Goal: Task Accomplishment & Management: Complete application form

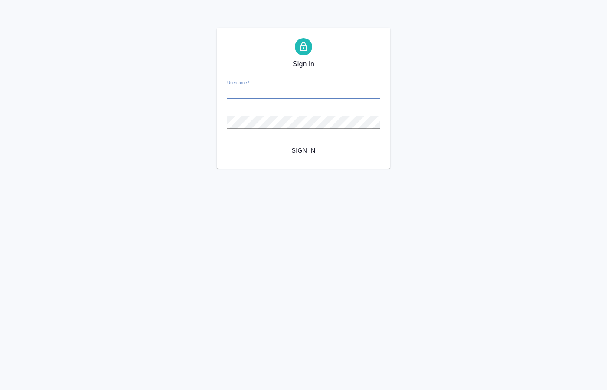
click at [263, 92] on input "Username   *" at bounding box center [303, 93] width 153 height 12
type input "[PERSON_NAME][EMAIL_ADDRESS][DOMAIN_NAME]"
click at [127, 169] on html "Sign in Username   * o.kucherenko@awatera.com Password   * urlPath   * /all-wor…" at bounding box center [303, 84] width 607 height 169
click at [317, 150] on span "Sign in" at bounding box center [303, 150] width 139 height 11
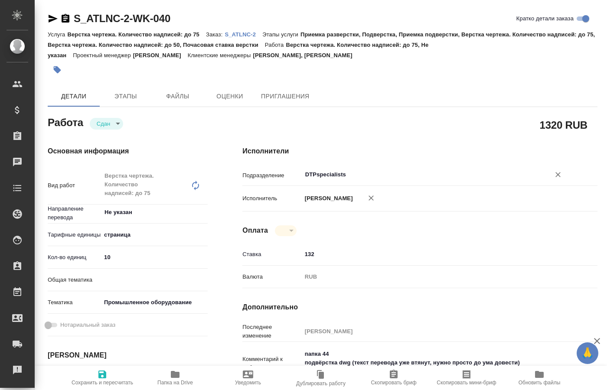
click at [388, 170] on input "DTPspecialists" at bounding box center [421, 175] width 232 height 10
type textarea "x"
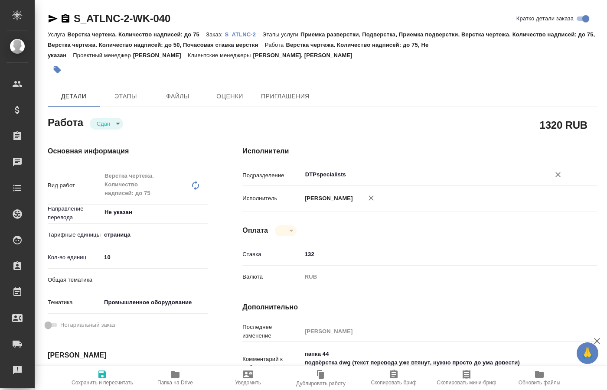
type textarea "x"
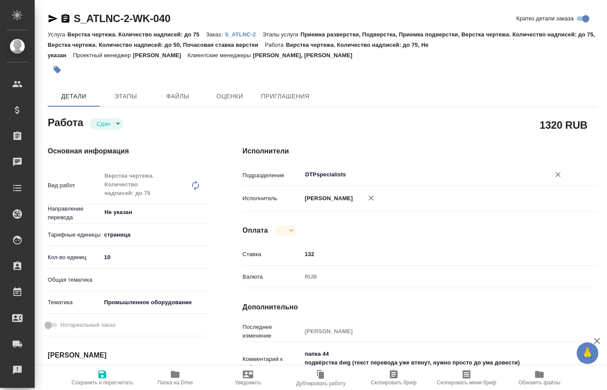
type textarea "x"
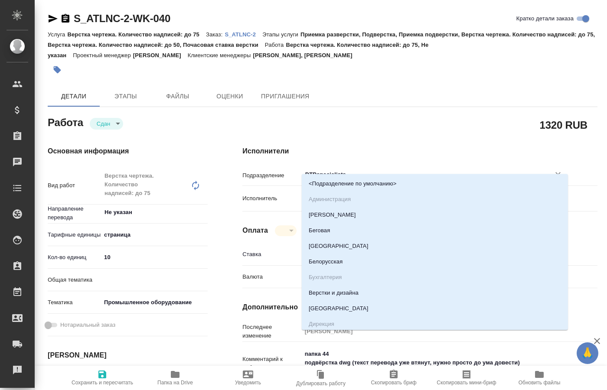
type textarea "x"
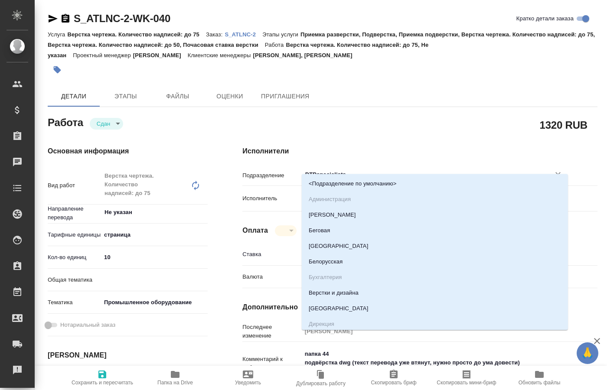
type textarea "x"
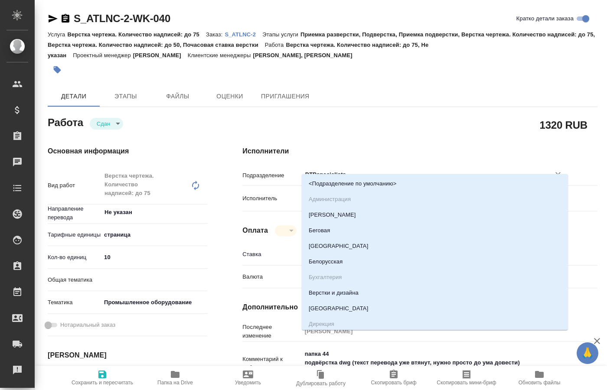
type textarea "x"
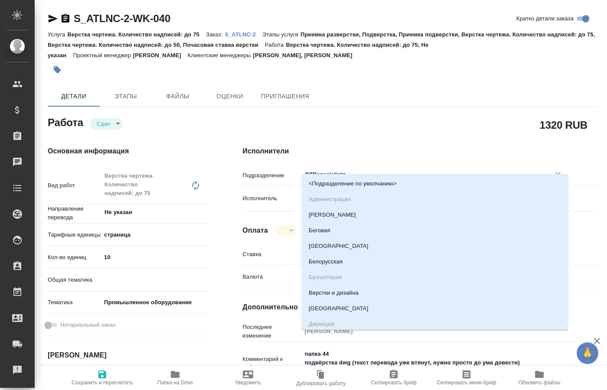
click at [402, 146] on h4 "Исполнители" at bounding box center [419, 151] width 355 height 10
type textarea "x"
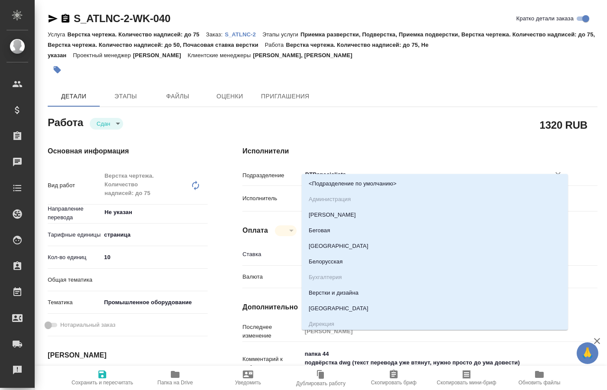
type textarea "x"
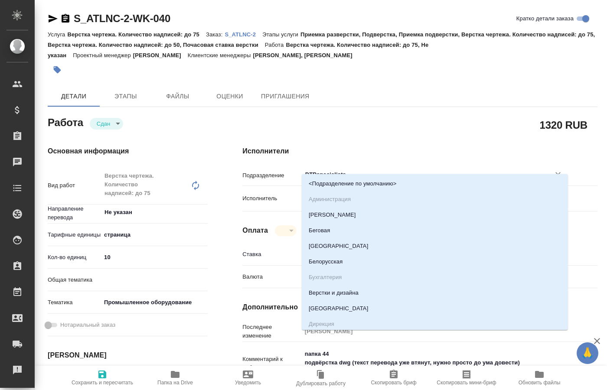
type textarea "x"
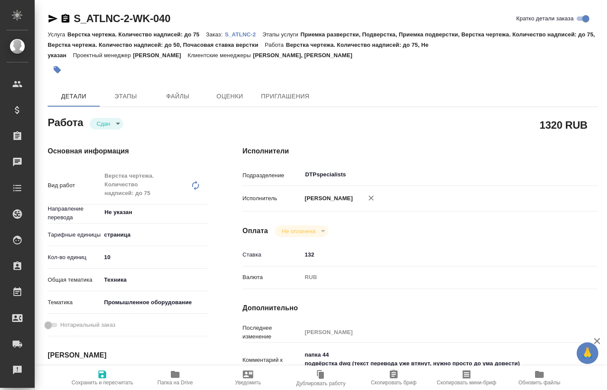
type textarea "x"
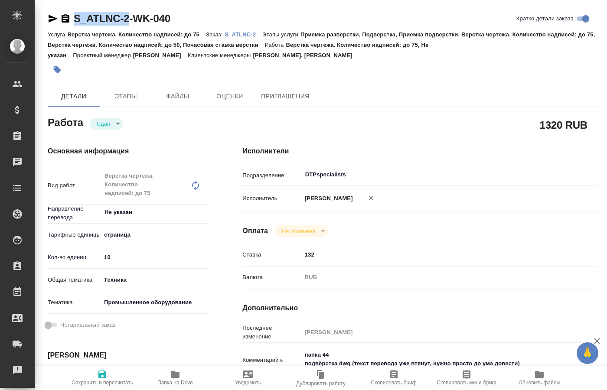
drag, startPoint x: 71, startPoint y: 10, endPoint x: 129, endPoint y: 22, distance: 59.0
click at [129, 22] on div "S_ATLNC-2-WK-040 Кратко детали заказа Услуга Верстка чертежа. Количество надпис…" at bounding box center [323, 388] width 560 height 776
copy div "S_ATLNC-2"
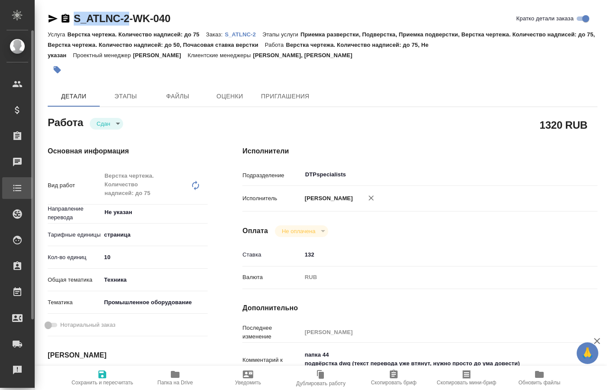
type textarea "x"
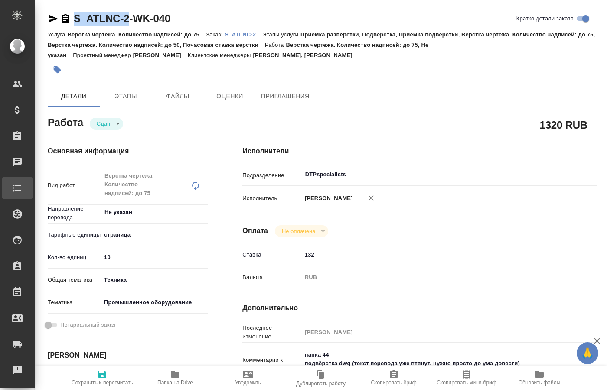
type textarea "x"
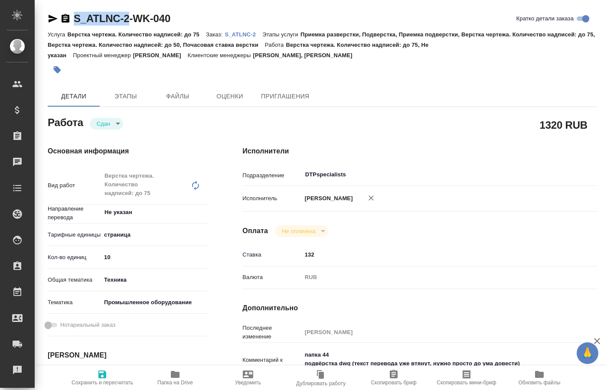
scroll to position [44, 0]
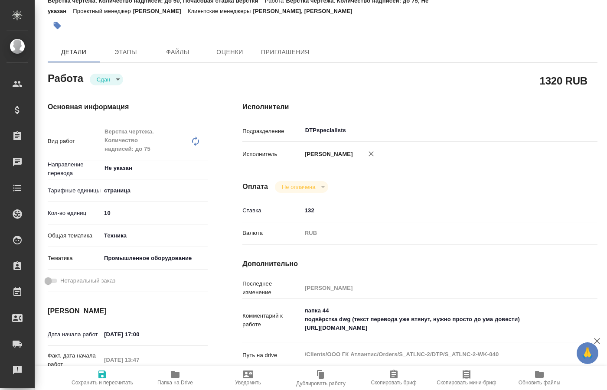
type textarea "x"
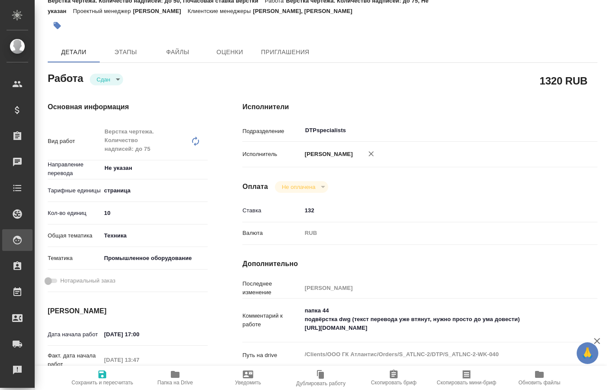
type textarea "x"
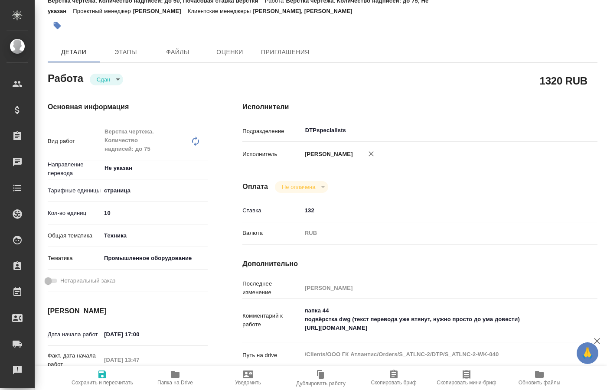
type textarea "x"
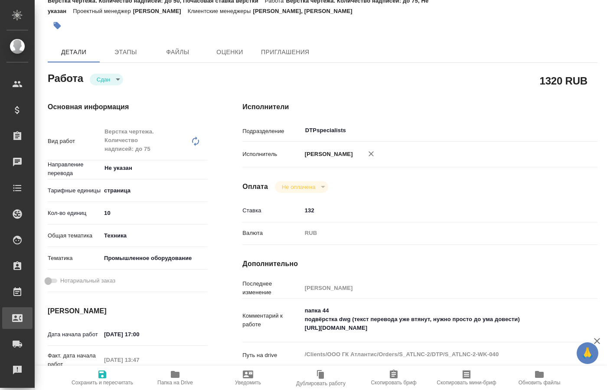
type textarea "x"
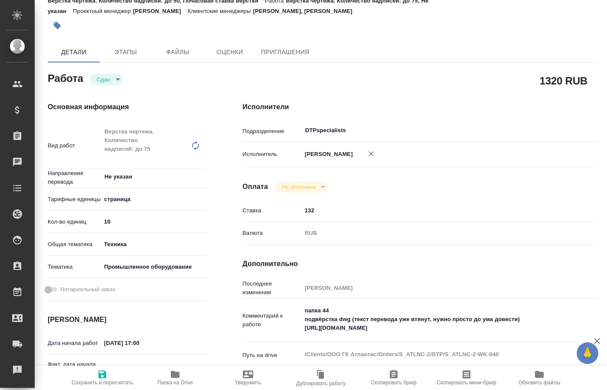
type textarea "x"
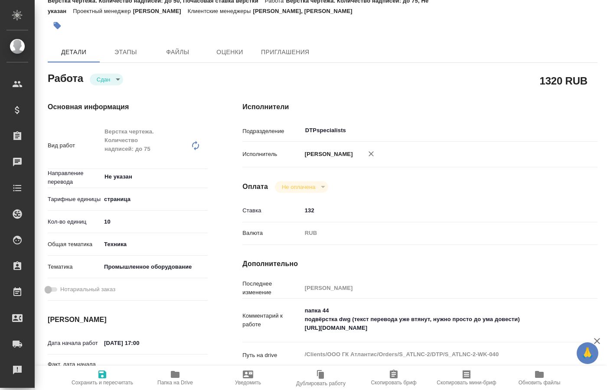
type textarea "x"
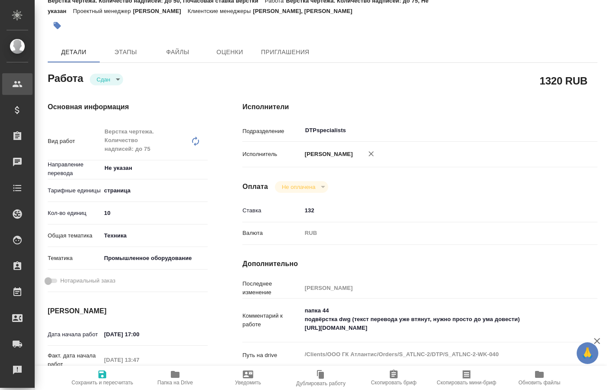
type textarea "x"
